Goal: Information Seeking & Learning: Learn about a topic

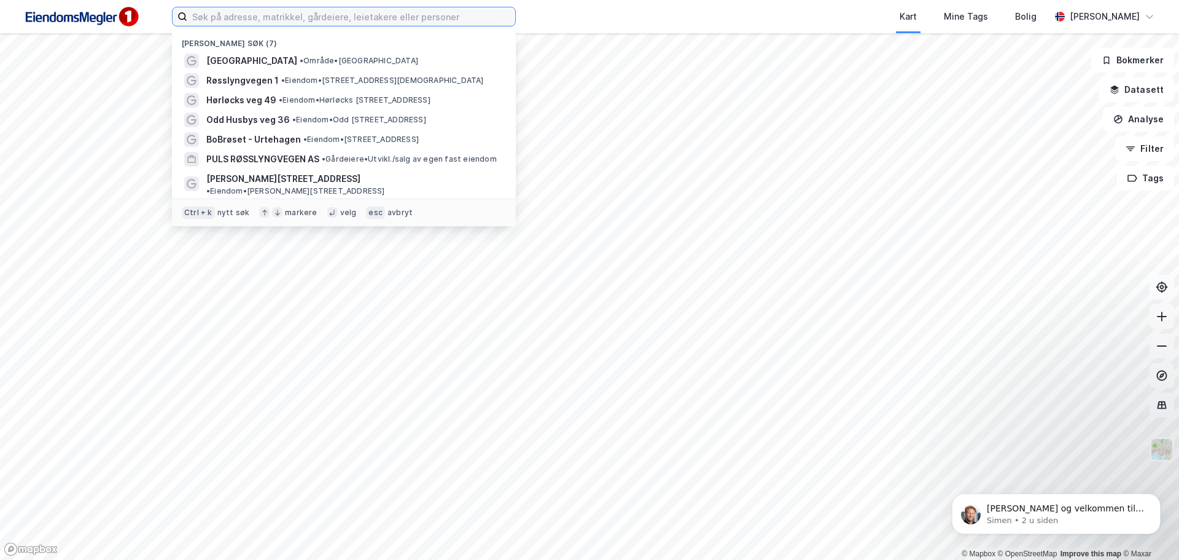
click at [328, 19] on input at bounding box center [351, 16] width 328 height 18
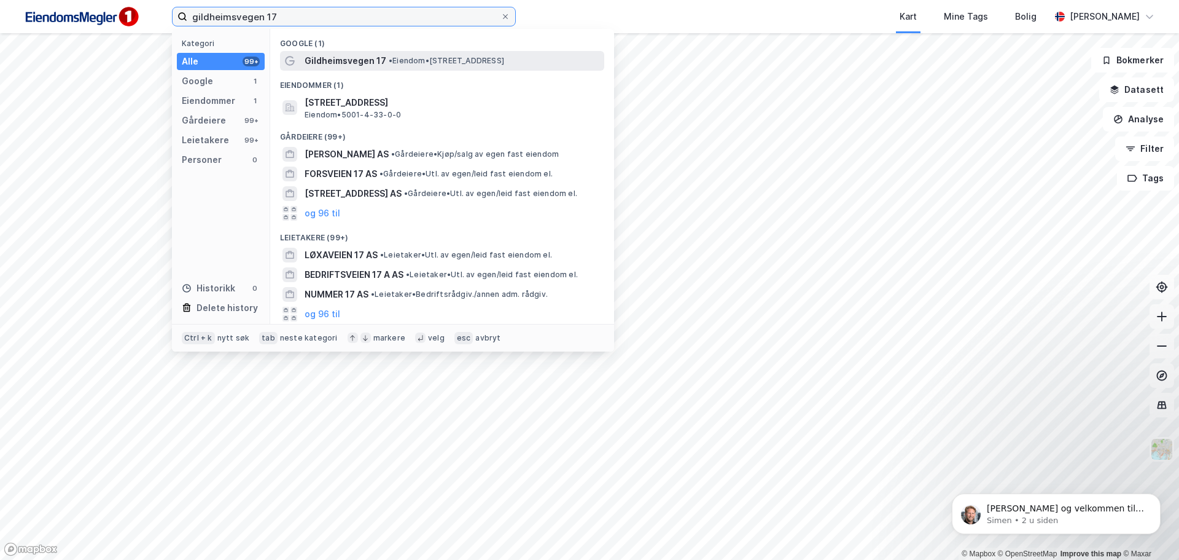
type input "gildheimsvegen 17"
click at [385, 61] on div "Gildheimsvegen 17 • Eiendom • [STREET_ADDRESS]" at bounding box center [453, 60] width 297 height 15
